Goal: Information Seeking & Learning: Learn about a topic

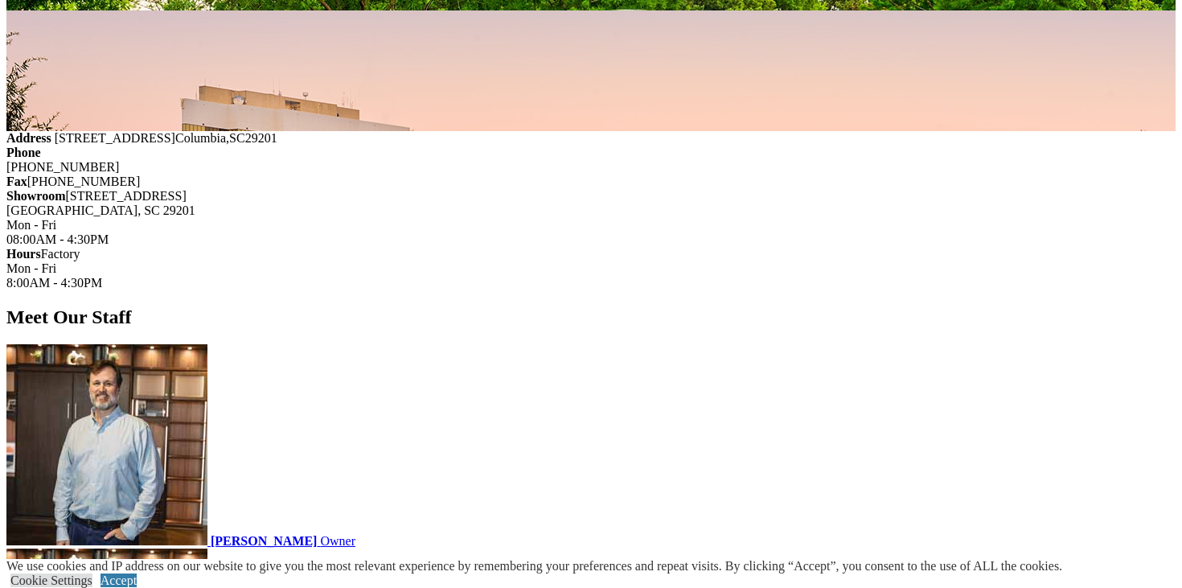
scroll to position [1569, 0]
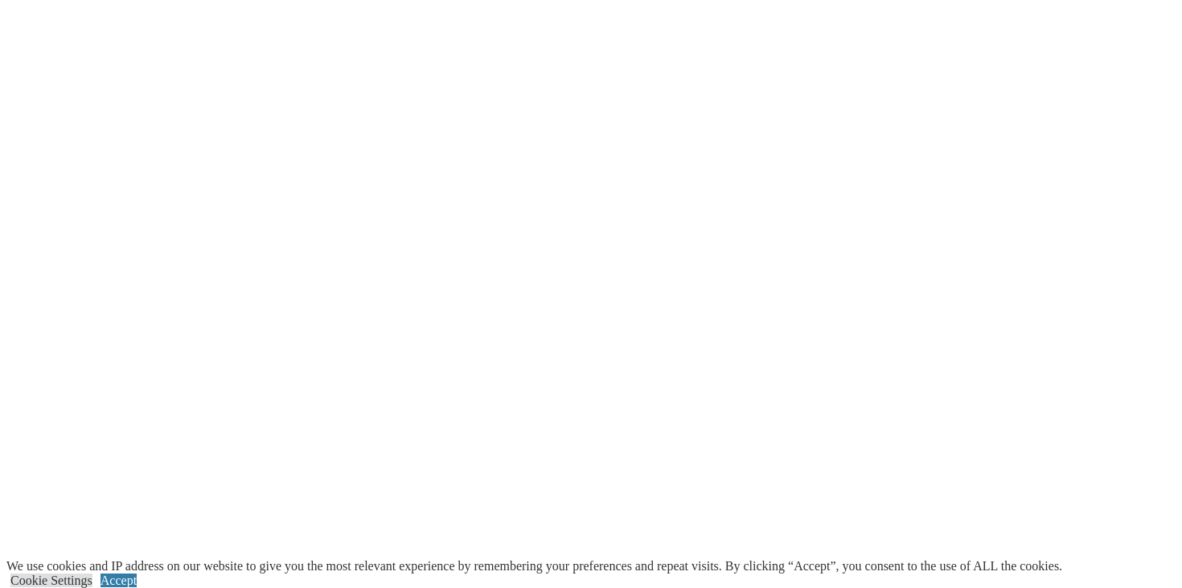
scroll to position [3585, 0]
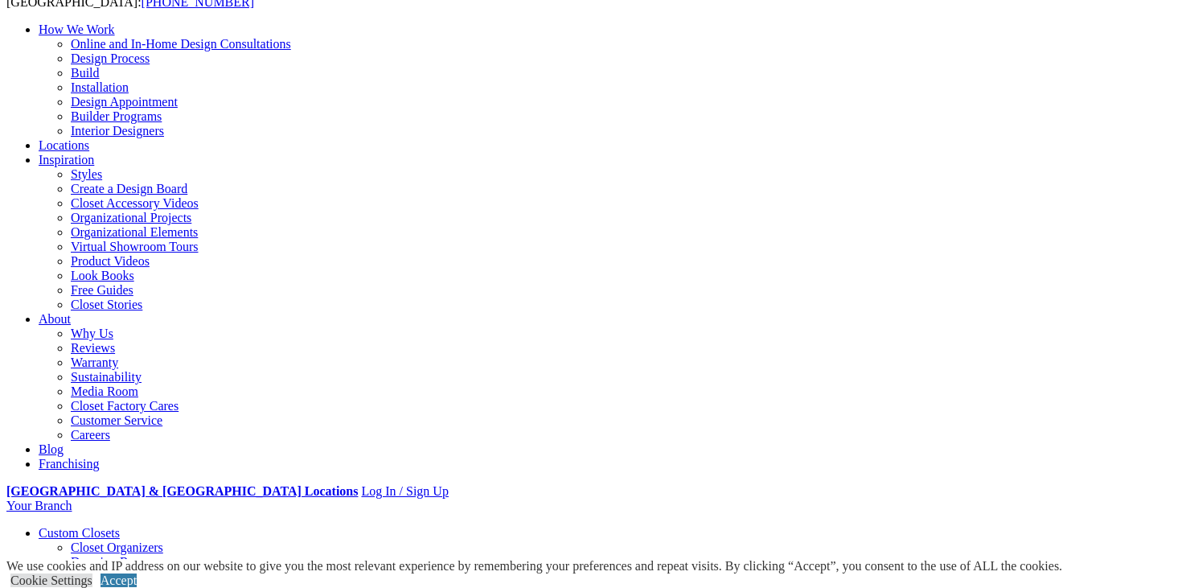
scroll to position [146, 0]
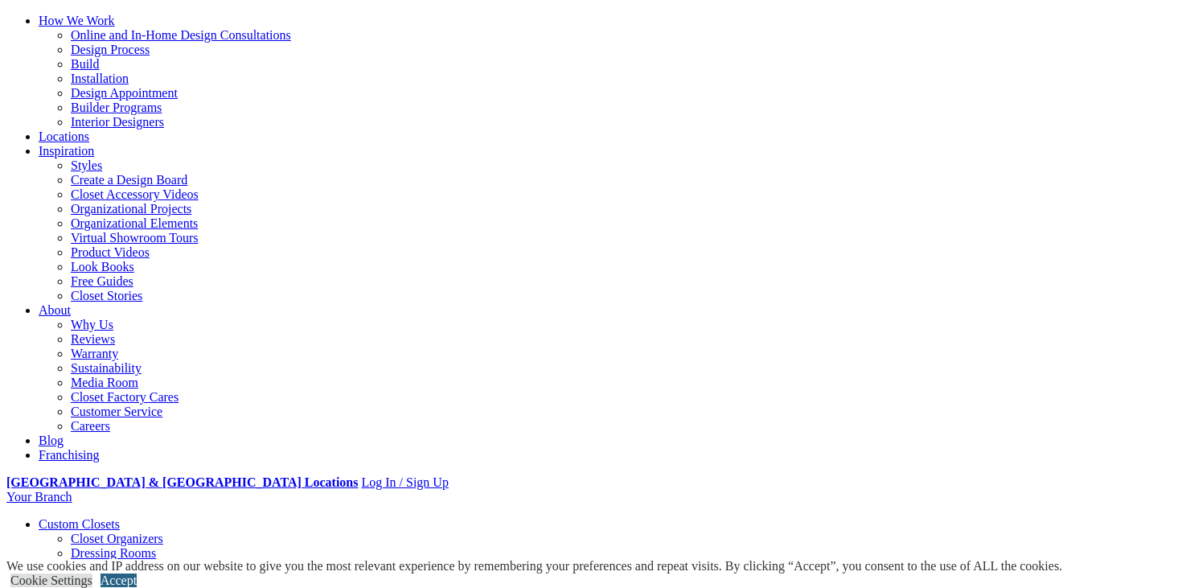
click at [137, 573] on link "Accept" at bounding box center [118, 580] width 36 height 14
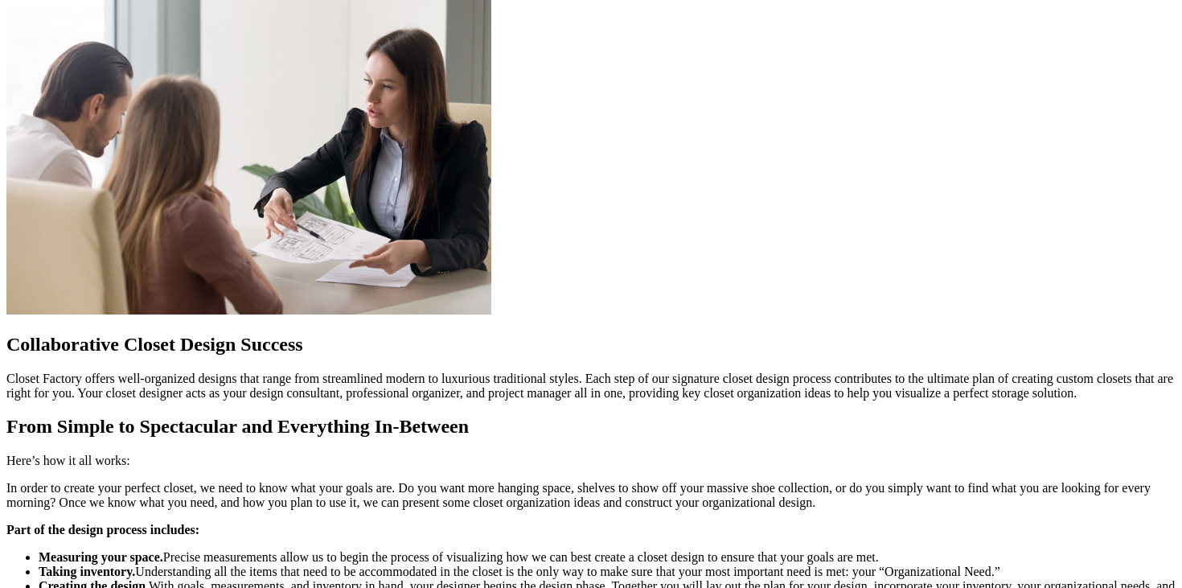
scroll to position [1357, 0]
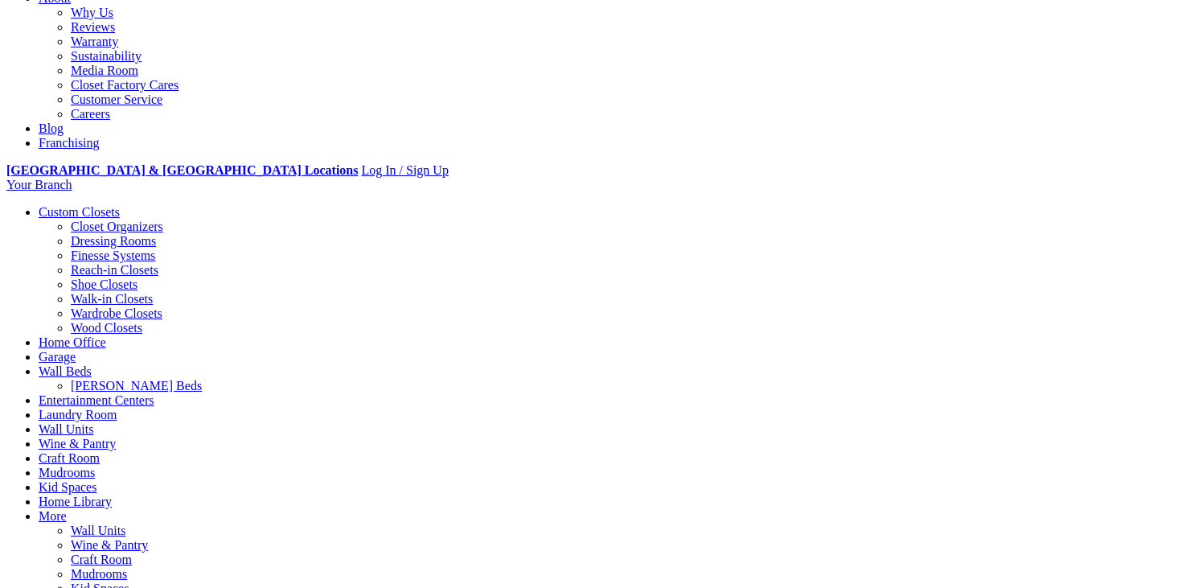
scroll to position [409, 0]
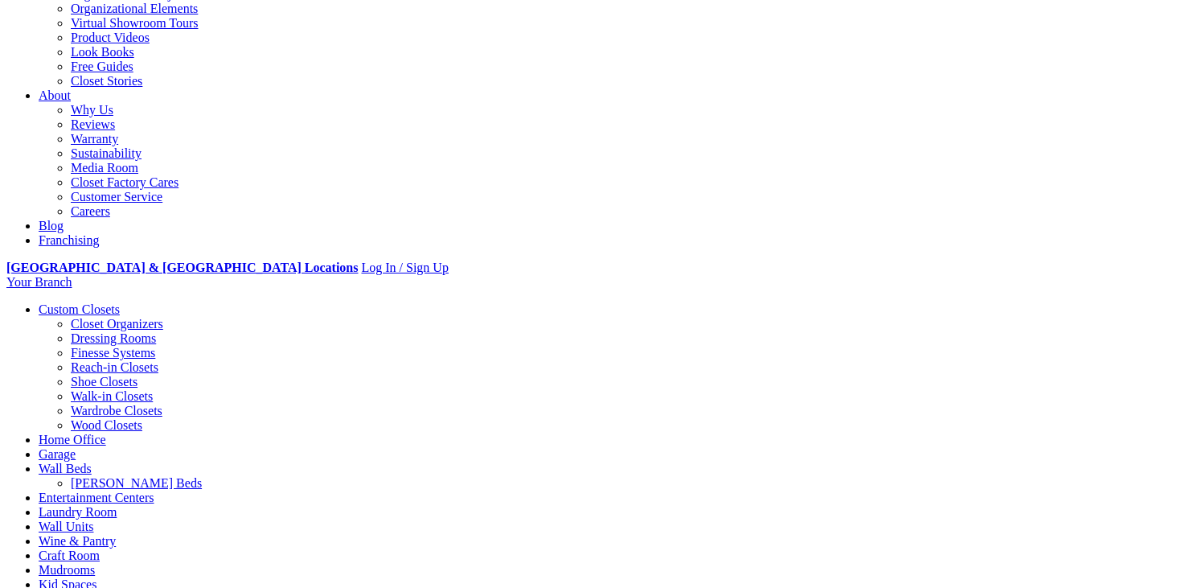
scroll to position [328, 0]
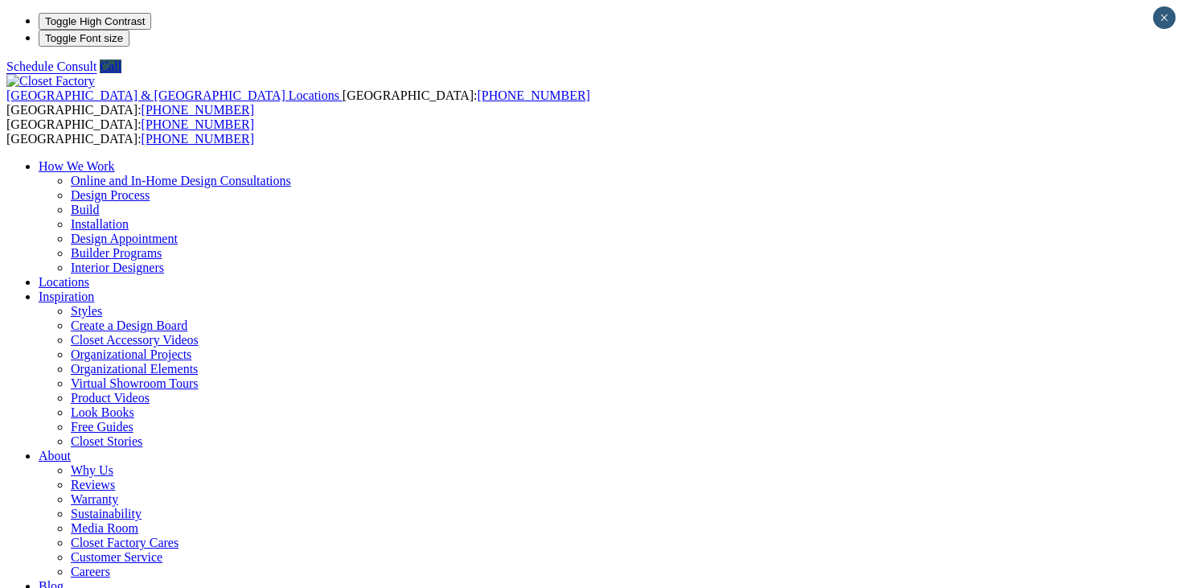
type input "*****"
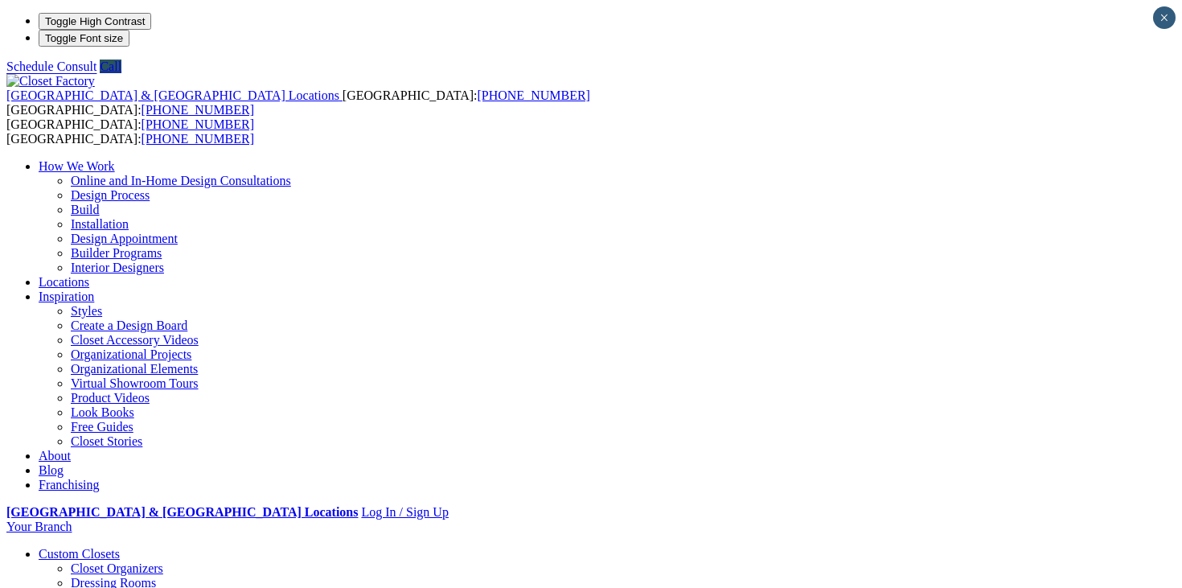
click at [199, 376] on link "Virtual Showroom Tours" at bounding box center [135, 383] width 128 height 14
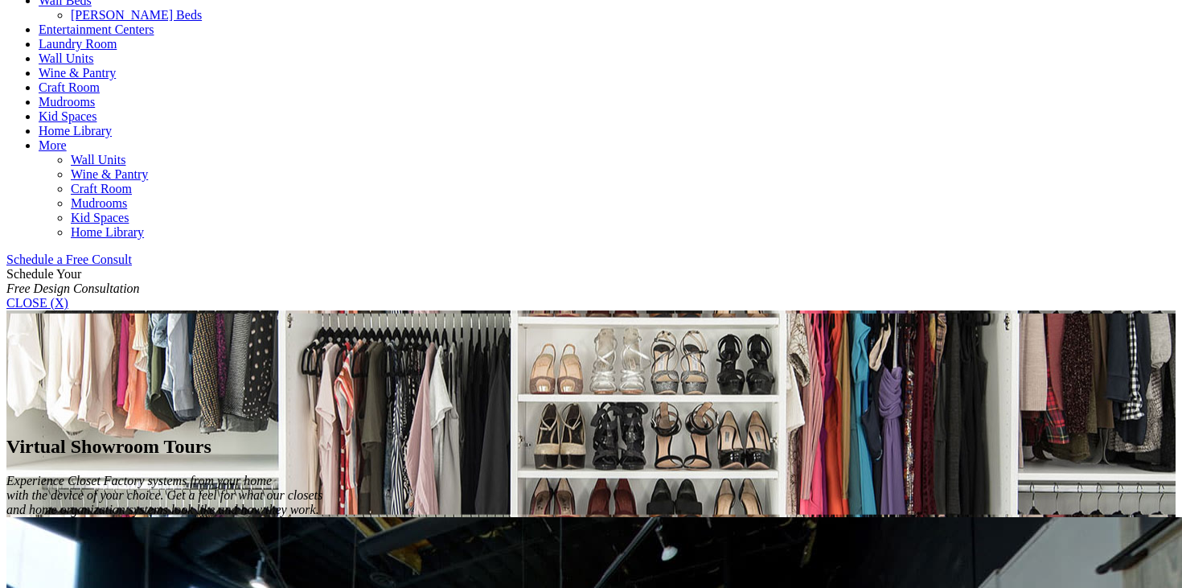
scroll to position [834, 0]
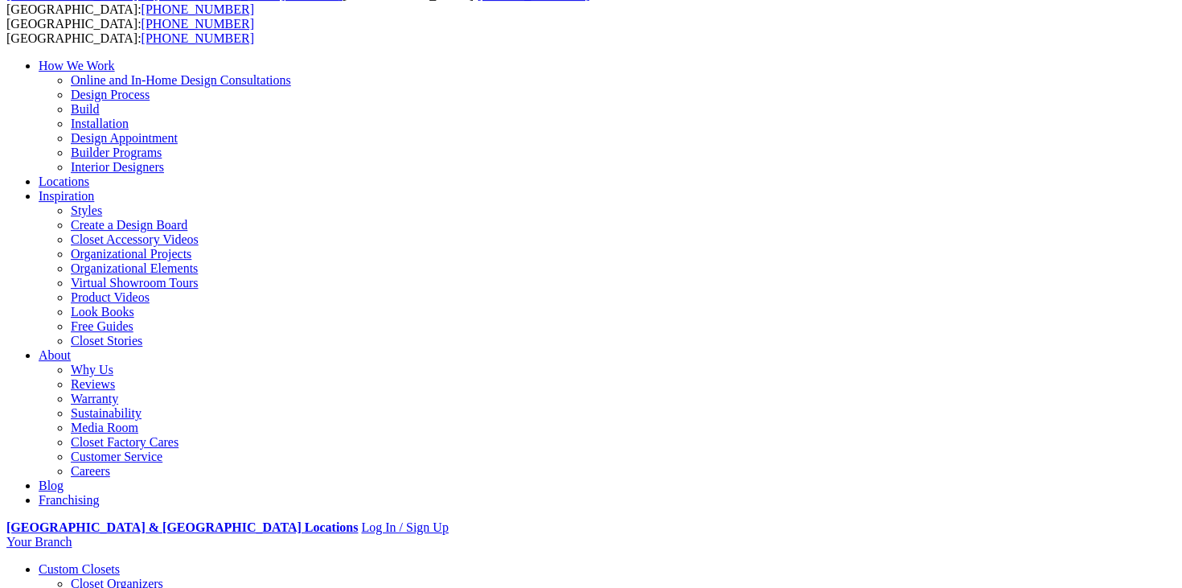
scroll to position [110, 0]
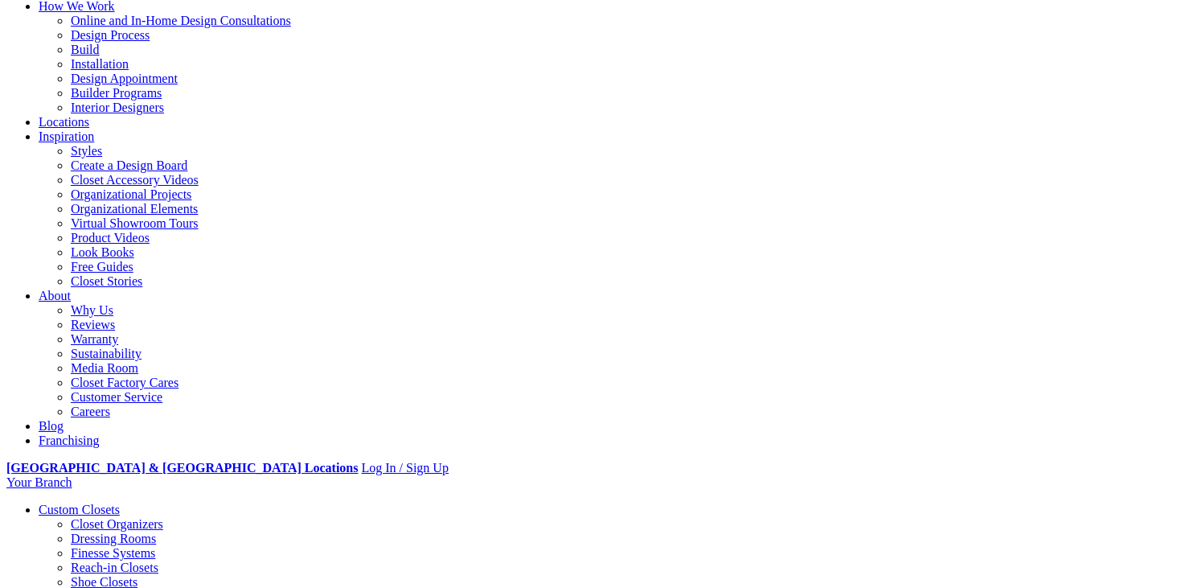
scroll to position [96, 0]
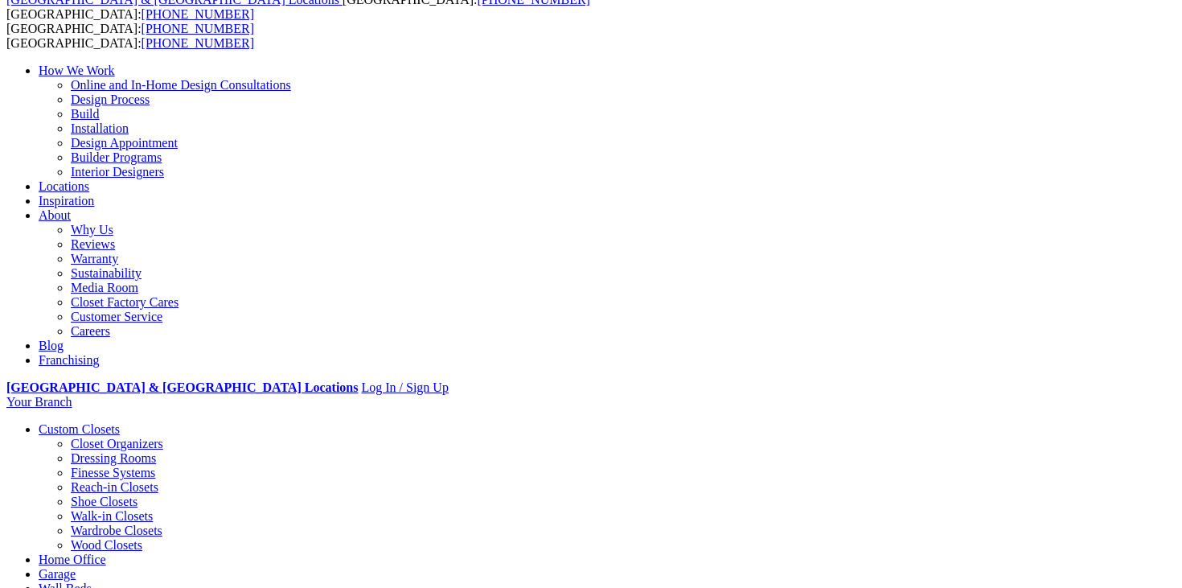
click at [150, 102] on link "Design Process" at bounding box center [110, 99] width 79 height 14
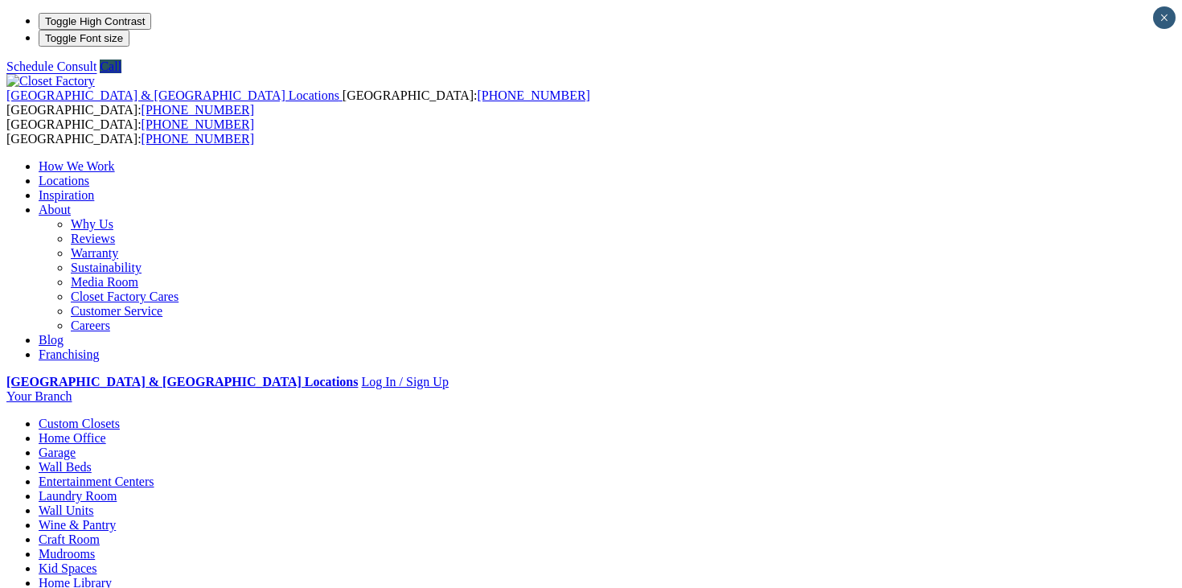
click at [95, 74] on img at bounding box center [50, 81] width 88 height 14
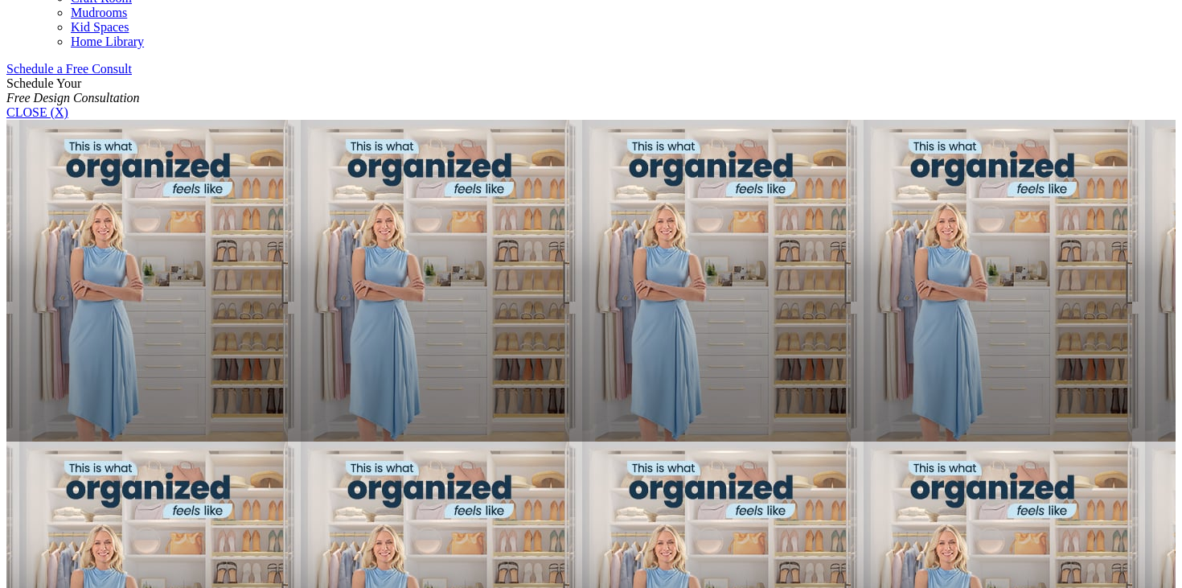
scroll to position [1023, 0]
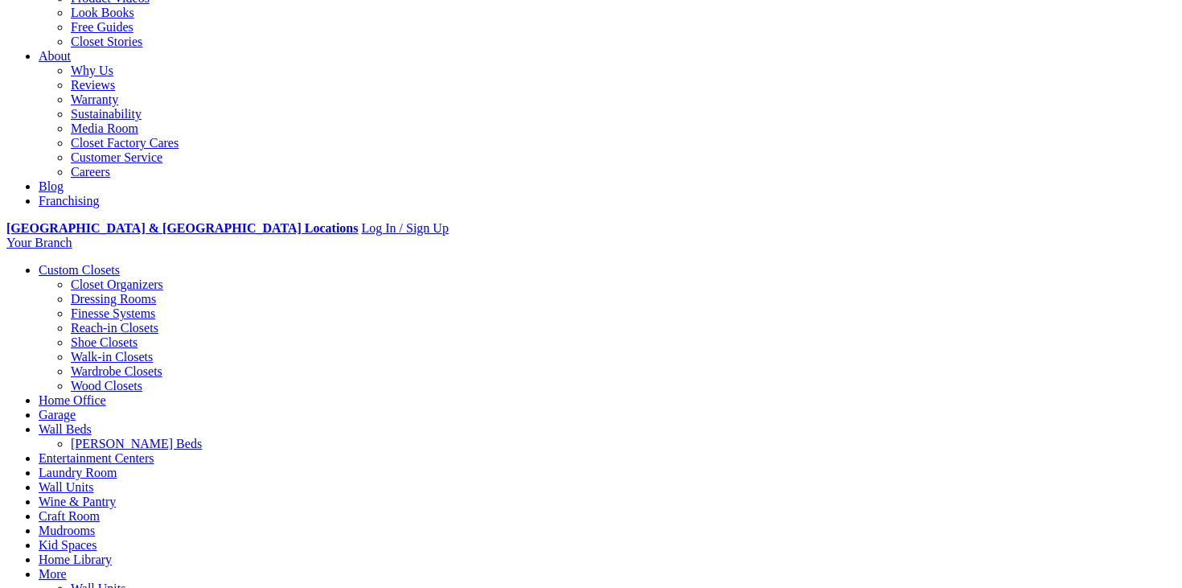
scroll to position [404, 0]
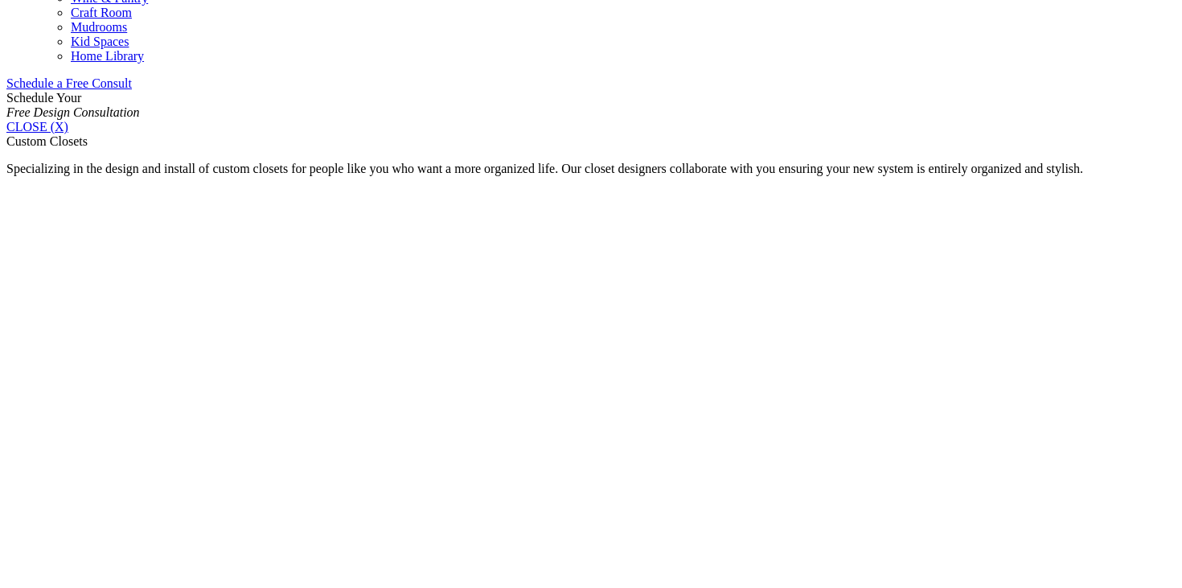
scroll to position [1012, 0]
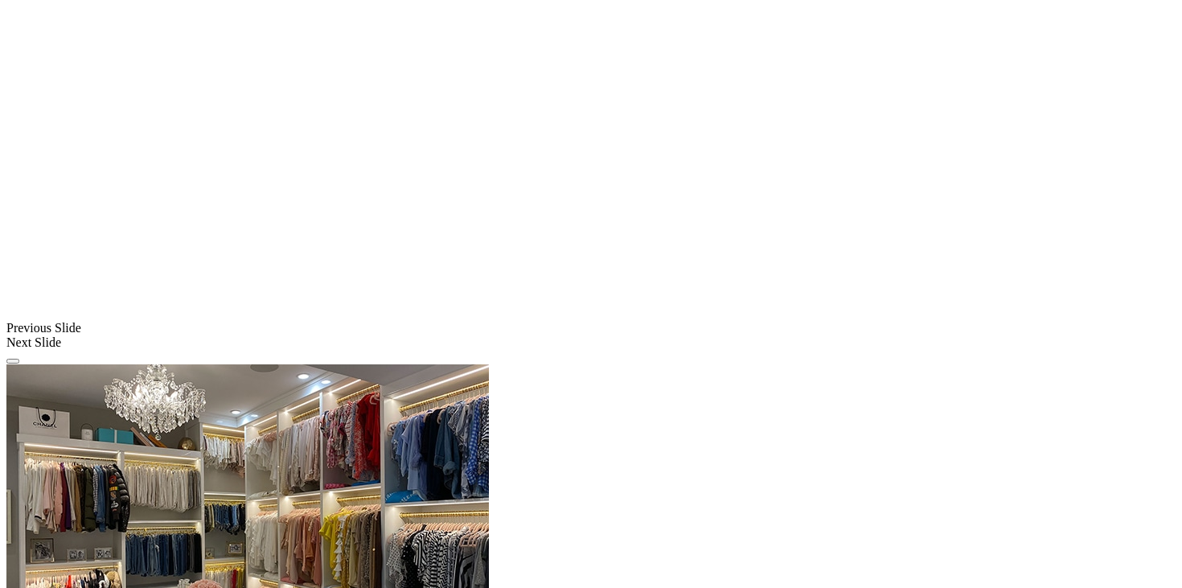
scroll to position [1287, 0]
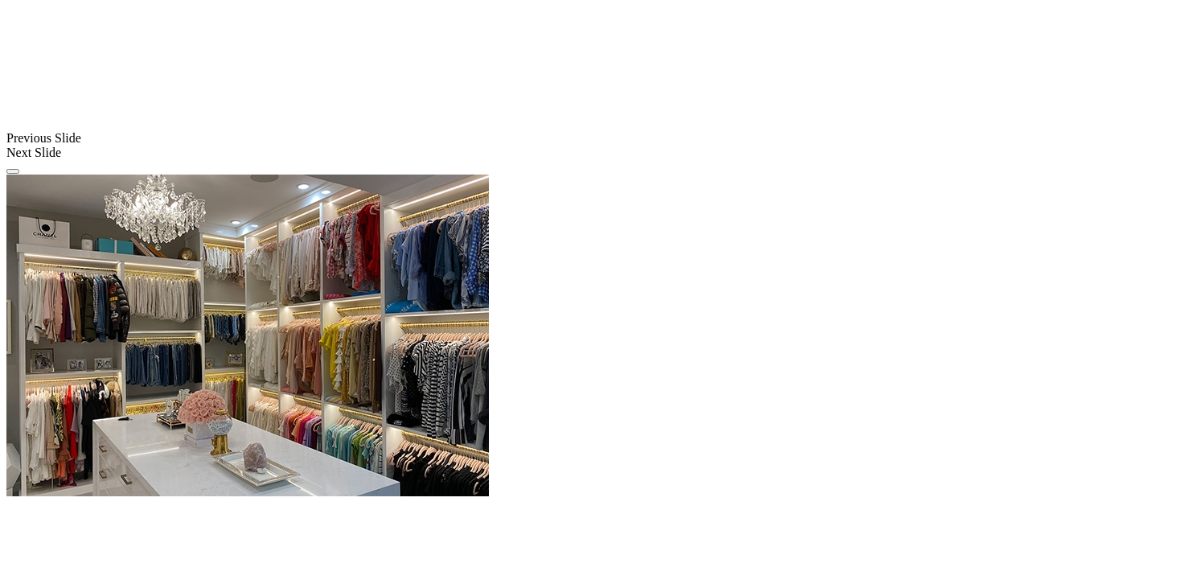
scroll to position [1475, 0]
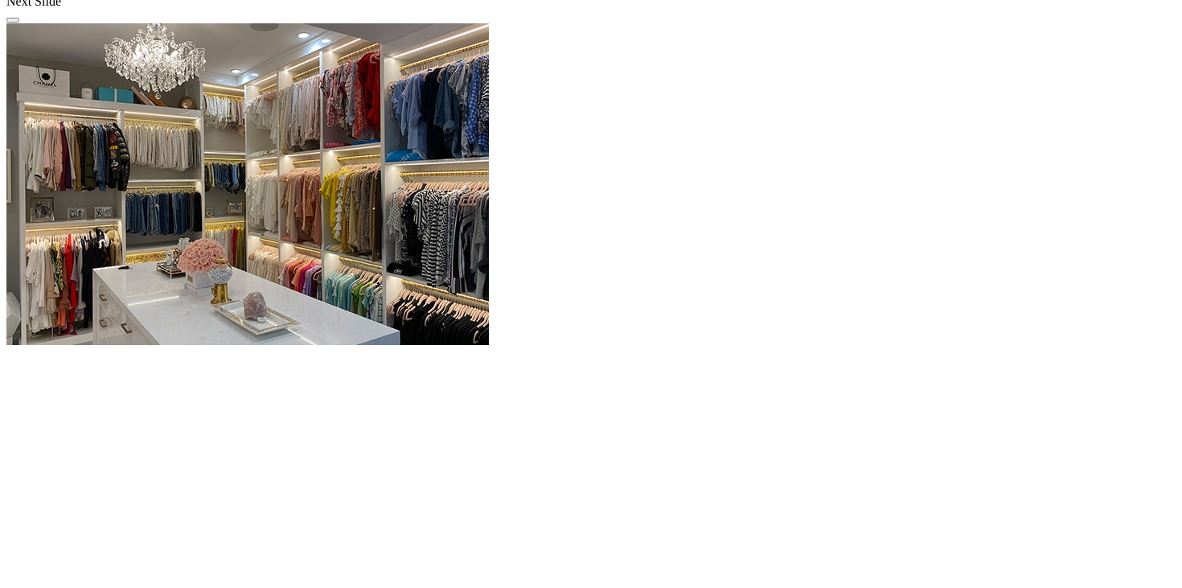
scroll to position [1630, 0]
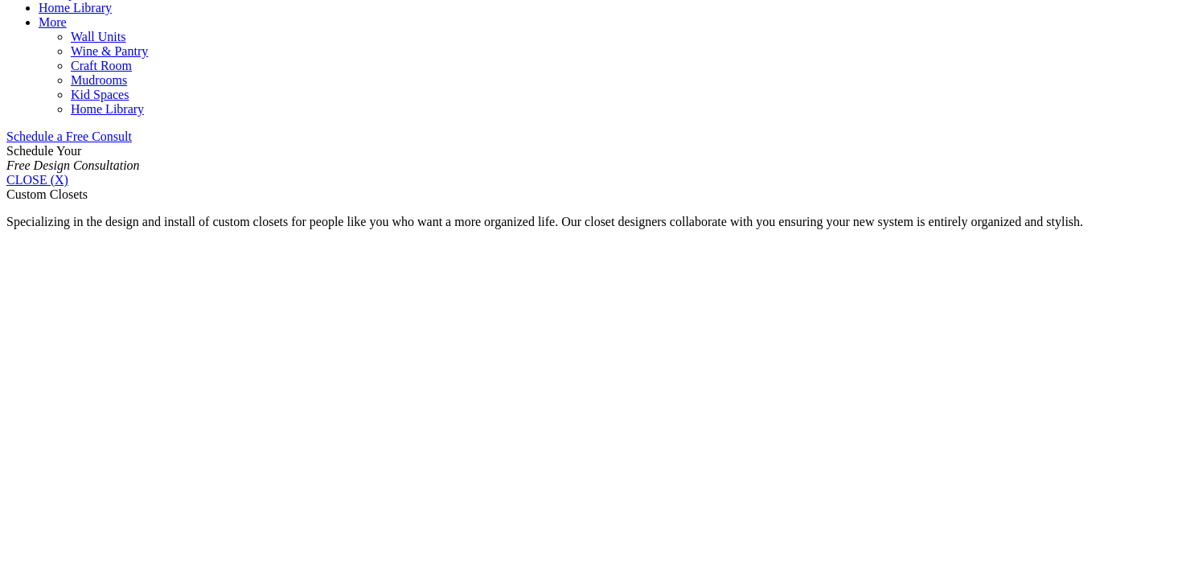
scroll to position [949, 0]
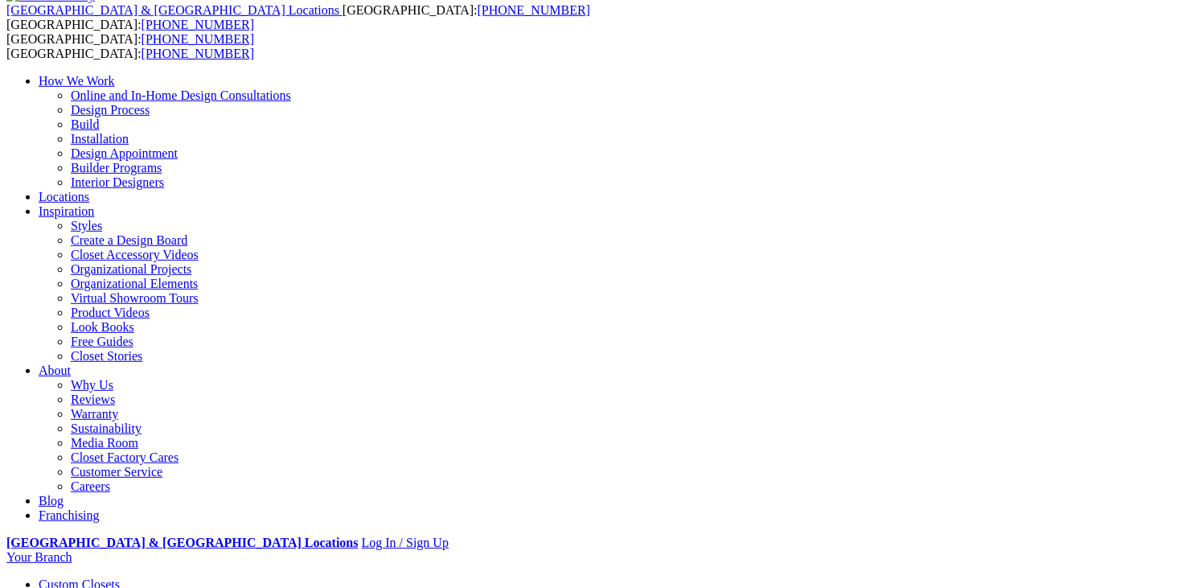
scroll to position [87, 0]
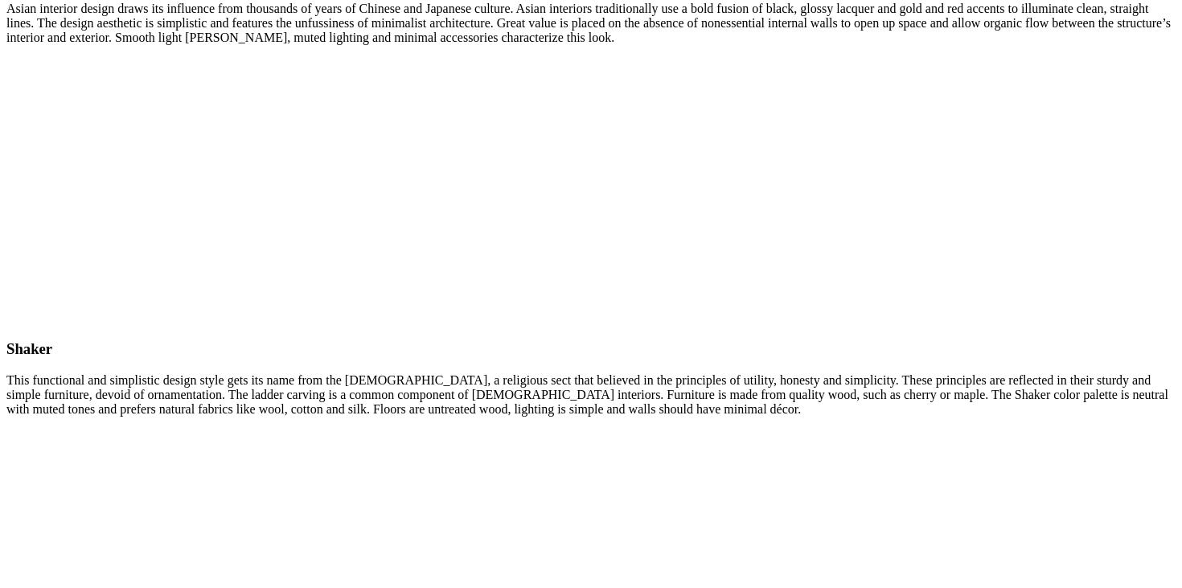
scroll to position [7547, 0]
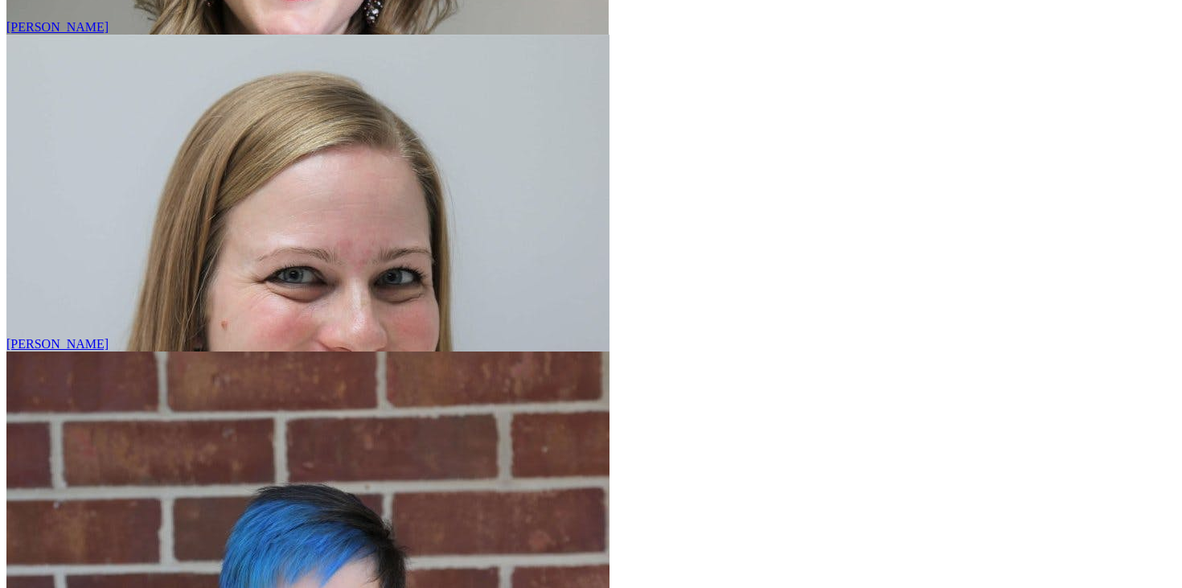
scroll to position [6076, 0]
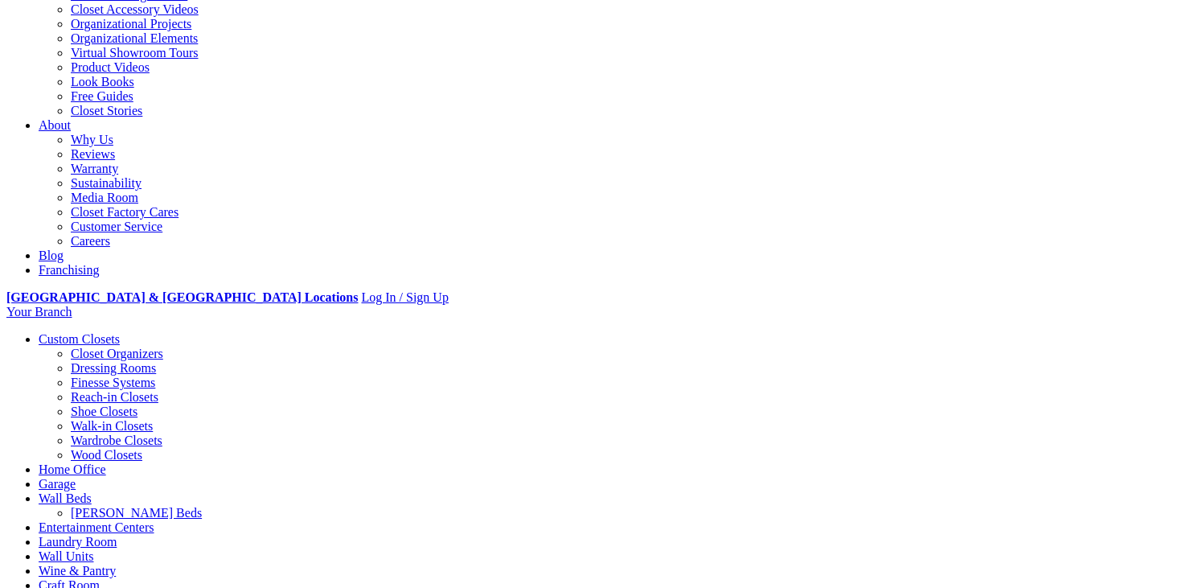
scroll to position [326, 0]
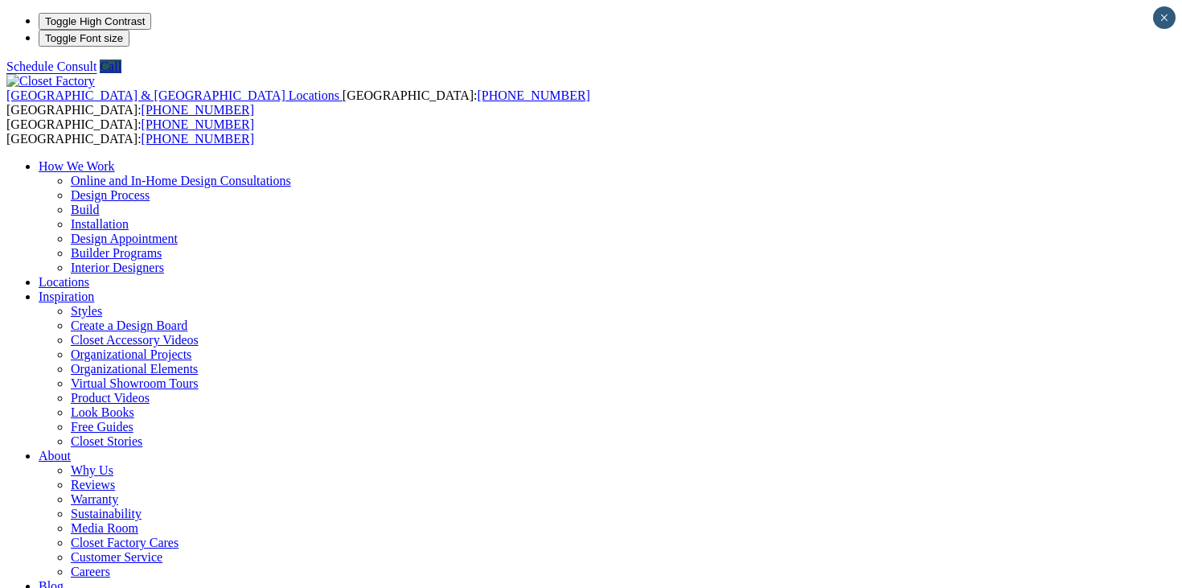
scroll to position [1023, 0]
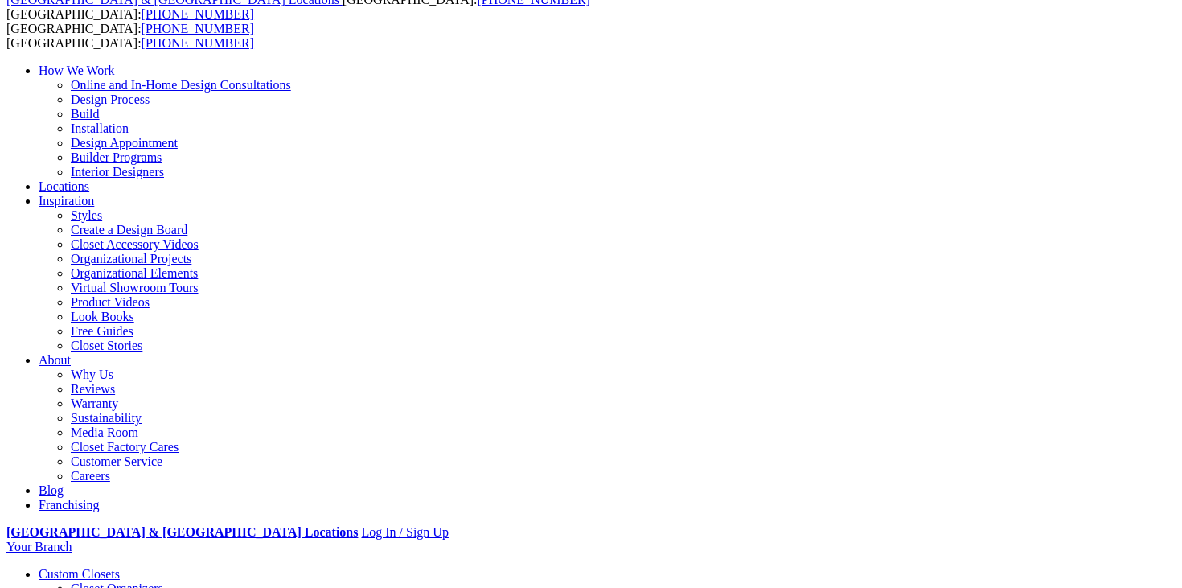
scroll to position [96, 0]
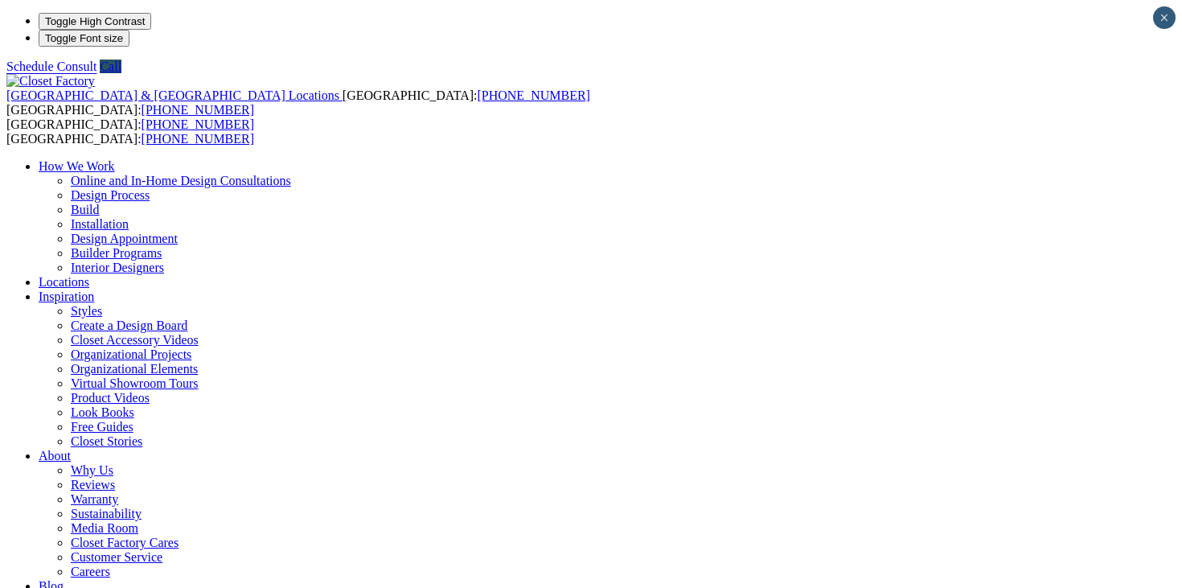
scroll to position [834, 0]
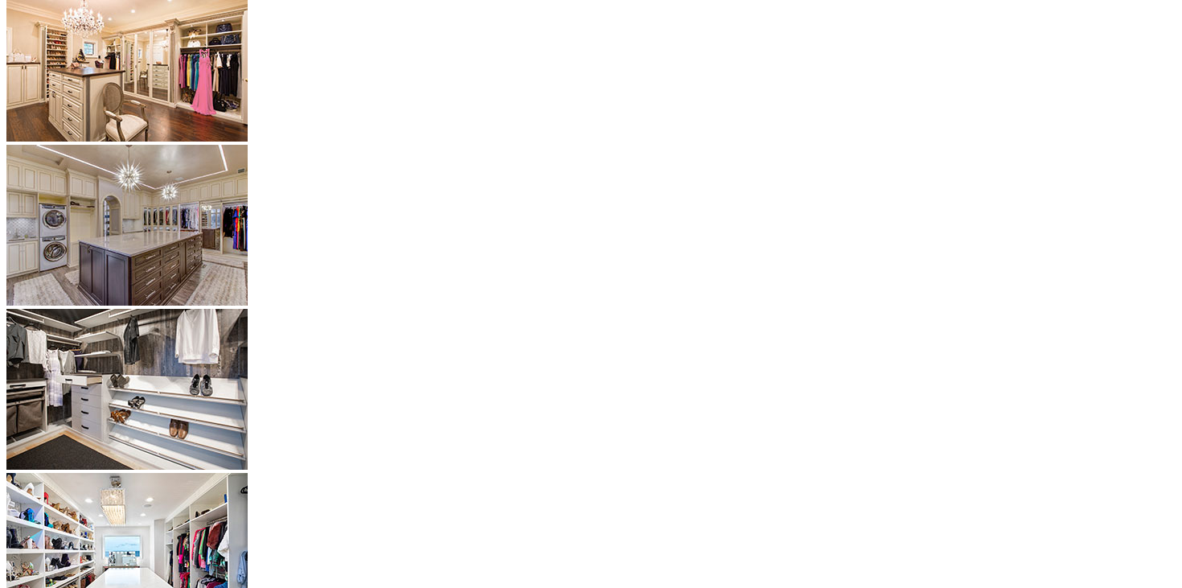
scroll to position [3585, 0]
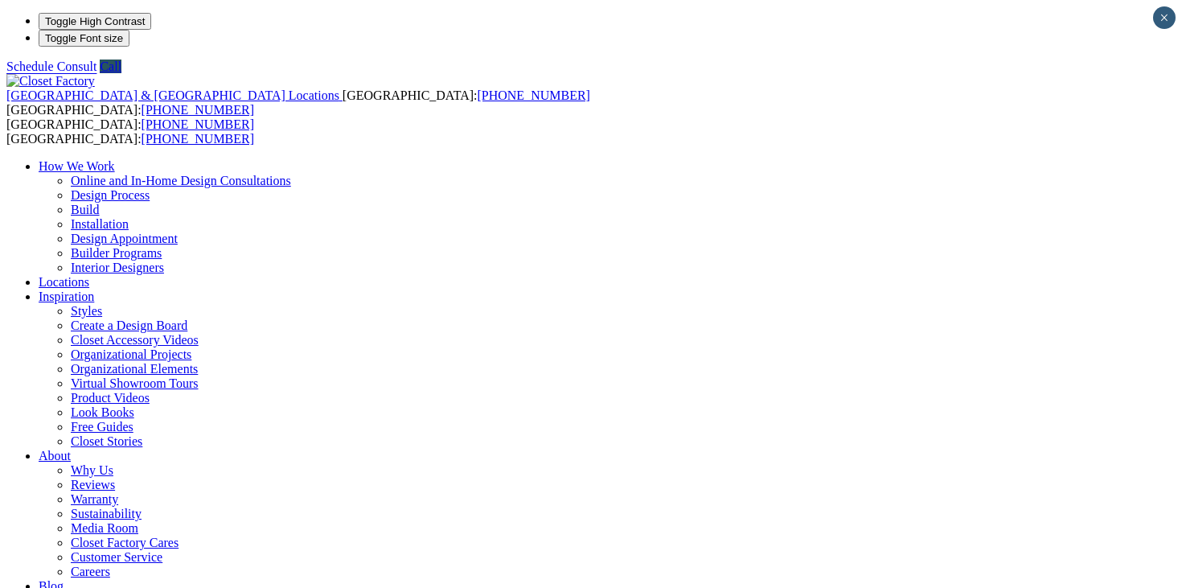
scroll to position [1570, 0]
